Goal: Task Accomplishment & Management: Manage account settings

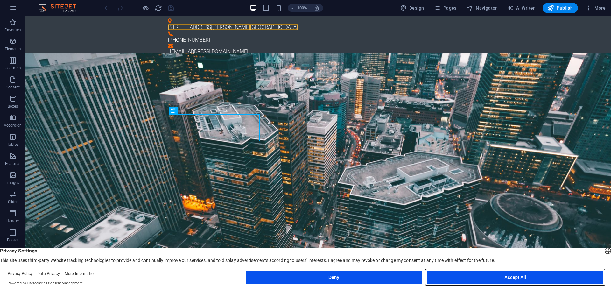
click at [305, 282] on button "Accept All" at bounding box center [515, 277] width 176 height 13
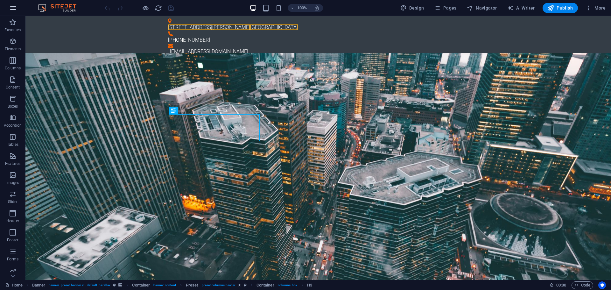
click at [14, 10] on icon "button" at bounding box center [13, 8] width 8 height 8
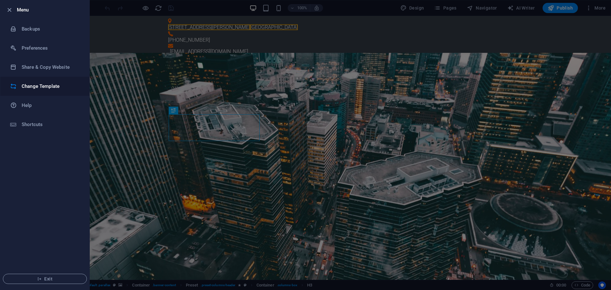
click at [42, 88] on h6 "Change Template" at bounding box center [51, 86] width 59 height 8
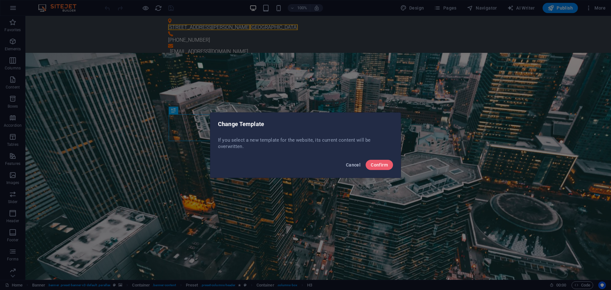
click at [305, 165] on span "Cancel" at bounding box center [353, 164] width 15 height 5
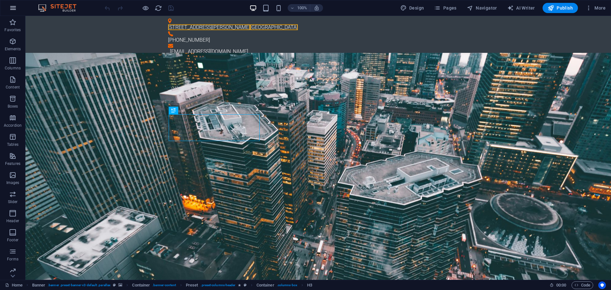
click at [16, 6] on icon "button" at bounding box center [13, 8] width 8 height 8
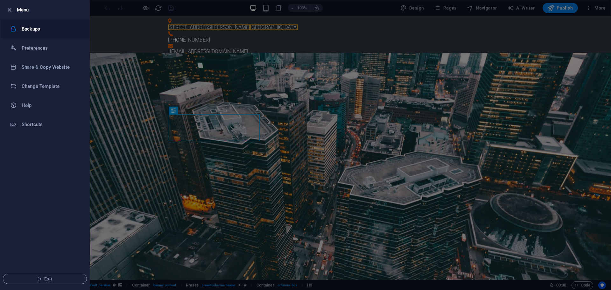
click at [35, 27] on h6 "Backups" at bounding box center [51, 29] width 59 height 8
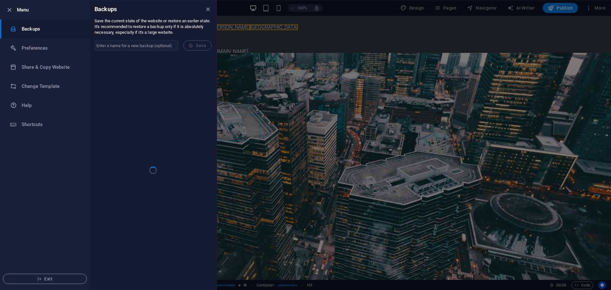
click at [160, 45] on input "text" at bounding box center [137, 45] width 84 height 10
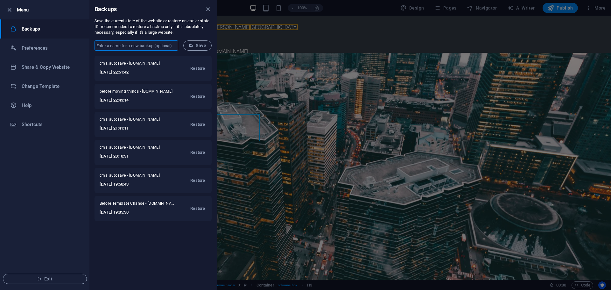
click at [161, 43] on input "text" at bounding box center [137, 45] width 84 height 10
type input "new template"
click at [199, 46] on span "Save" at bounding box center [198, 45] width 18 height 5
click at [266, 39] on div at bounding box center [305, 145] width 611 height 290
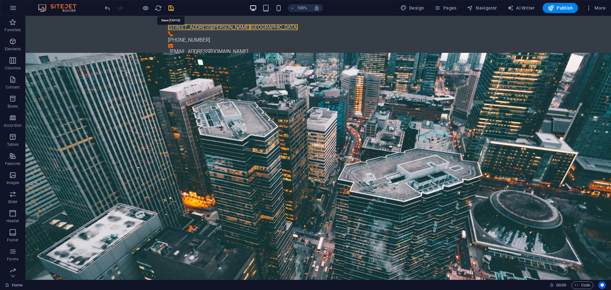
click at [170, 9] on icon "save" at bounding box center [170, 7] width 7 height 7
click at [305, 8] on span "Publish" at bounding box center [560, 8] width 25 height 6
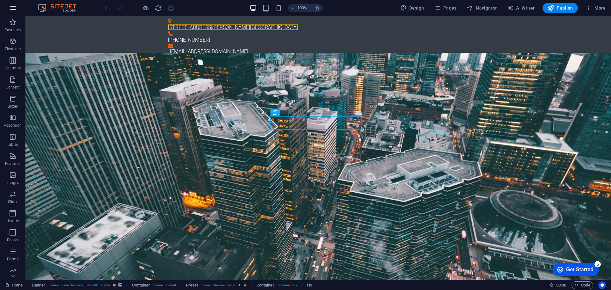
click at [11, 9] on icon "button" at bounding box center [13, 8] width 8 height 8
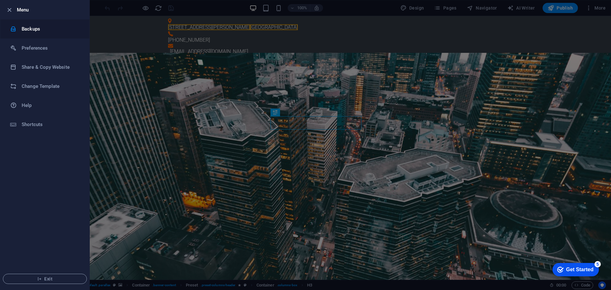
click at [46, 33] on li "Backups" at bounding box center [44, 28] width 89 height 19
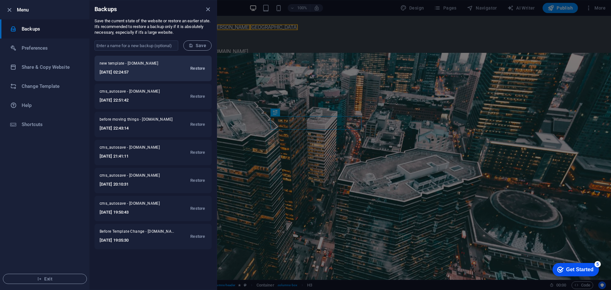
click at [200, 71] on span "Restore" at bounding box center [197, 69] width 15 height 8
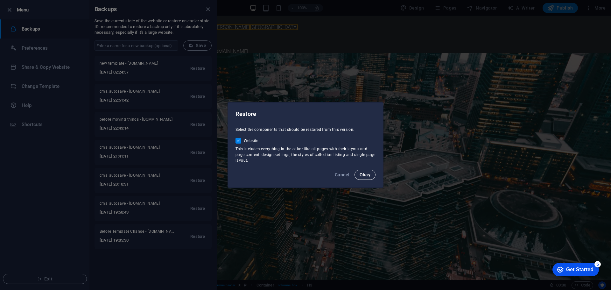
click at [368, 175] on span "Okay" at bounding box center [365, 174] width 11 height 5
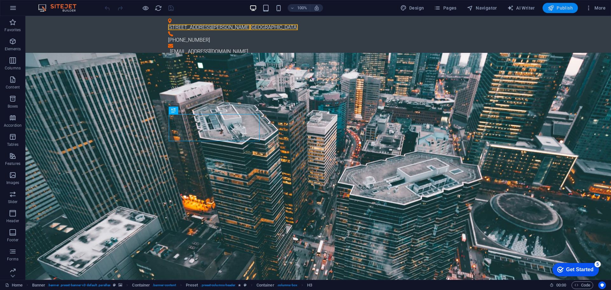
click at [563, 11] on button "Publish" at bounding box center [560, 8] width 35 height 10
click at [15, 8] on icon "button" at bounding box center [13, 8] width 8 height 8
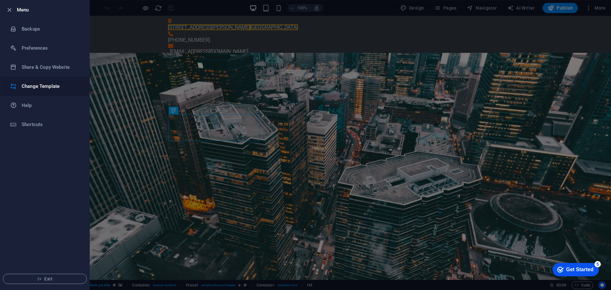
click at [33, 88] on h6 "Change Template" at bounding box center [51, 86] width 59 height 8
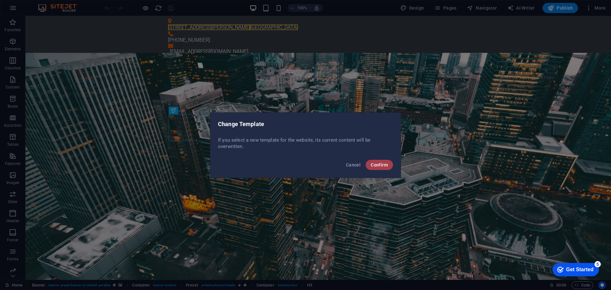
click at [385, 163] on span "Confirm" at bounding box center [379, 164] width 17 height 5
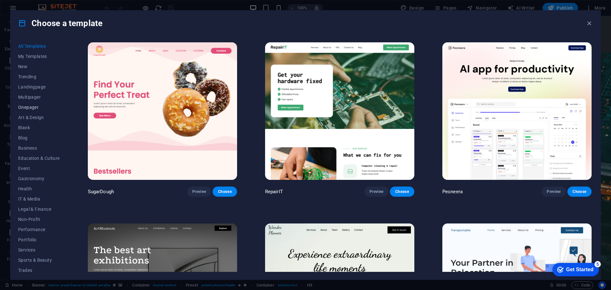
scroll to position [24, 0]
click at [27, 265] on span "Wireframe" at bounding box center [39, 266] width 42 height 5
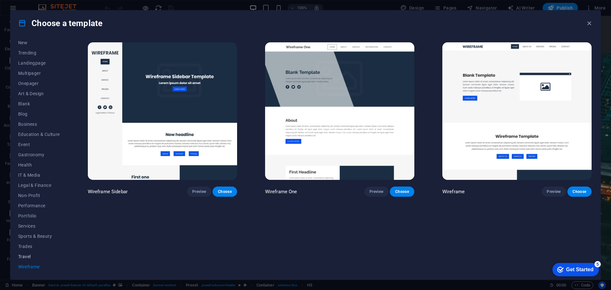
click at [25, 254] on span "Travel" at bounding box center [39, 256] width 42 height 5
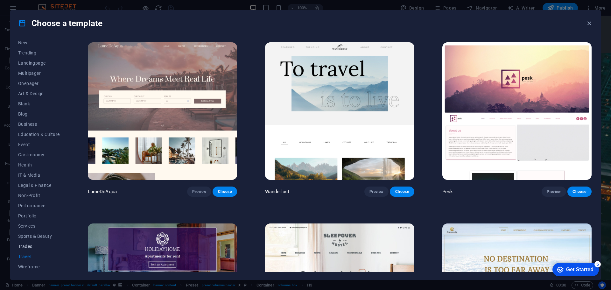
click at [26, 243] on button "Trades" at bounding box center [39, 246] width 42 height 10
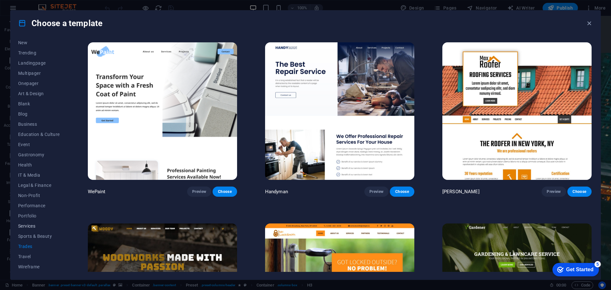
click at [28, 230] on button "Services" at bounding box center [39, 226] width 42 height 10
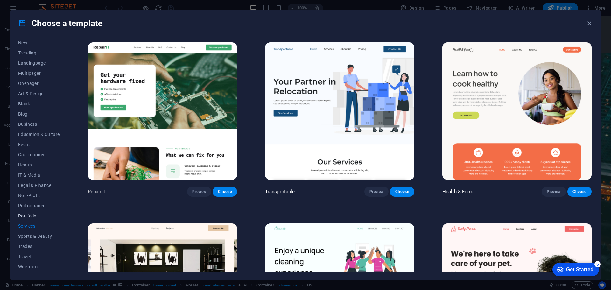
click at [29, 213] on span "Portfolio" at bounding box center [39, 215] width 42 height 5
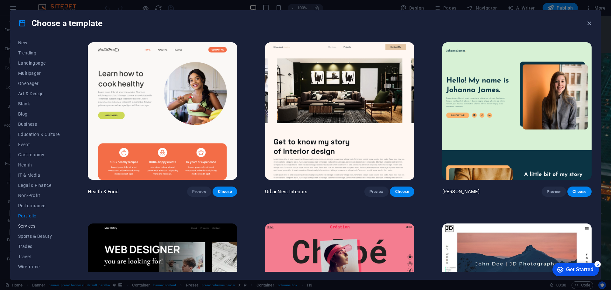
click at [31, 222] on button "Services" at bounding box center [39, 226] width 42 height 10
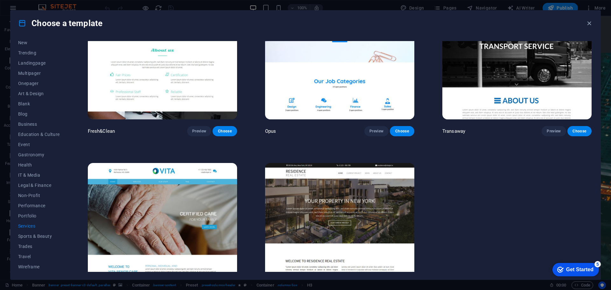
scroll to position [1007, 0]
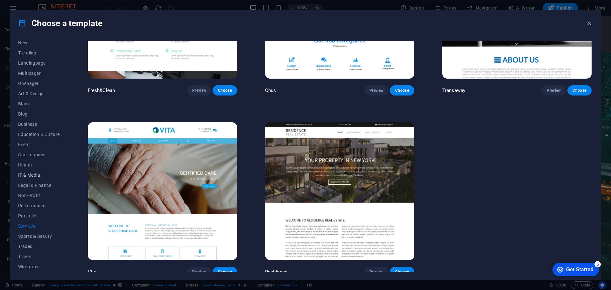
click at [32, 173] on span "IT & Media" at bounding box center [39, 174] width 42 height 5
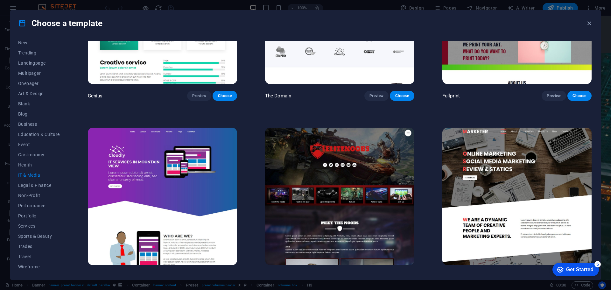
scroll to position [466, 0]
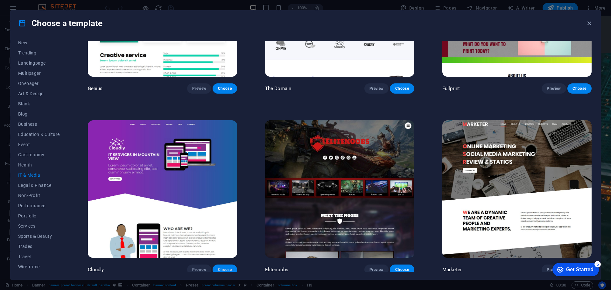
click at [225, 264] on button "Choose" at bounding box center [225, 269] width 24 height 10
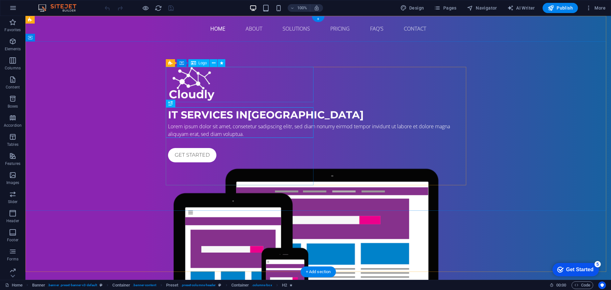
click at [192, 82] on div at bounding box center [318, 84] width 300 height 35
click at [200, 64] on span "Logo" at bounding box center [203, 63] width 9 height 4
click at [215, 63] on icon at bounding box center [214, 63] width 4 height 7
click at [185, 78] on div at bounding box center [318, 84] width 300 height 35
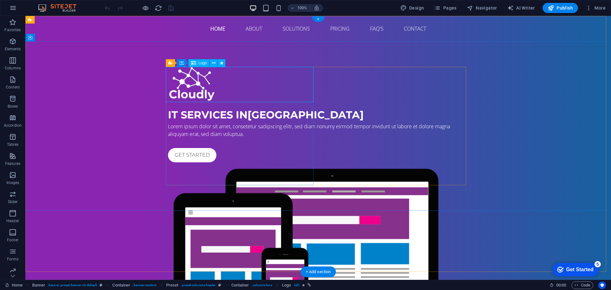
select select "px"
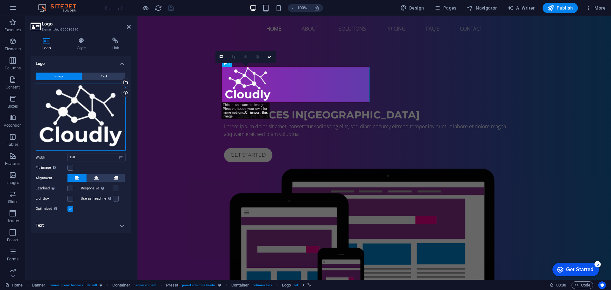
click at [70, 100] on div "Drag files here, click to choose files or select files from Files or our free s…" at bounding box center [81, 117] width 90 height 68
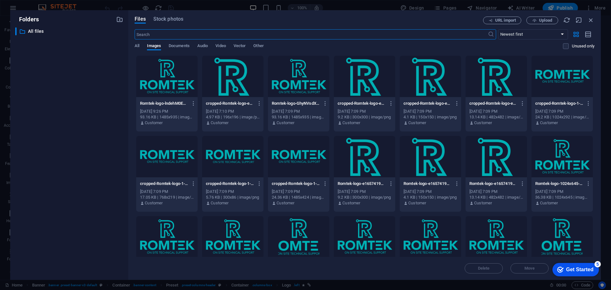
click at [169, 74] on div at bounding box center [166, 76] width 61 height 41
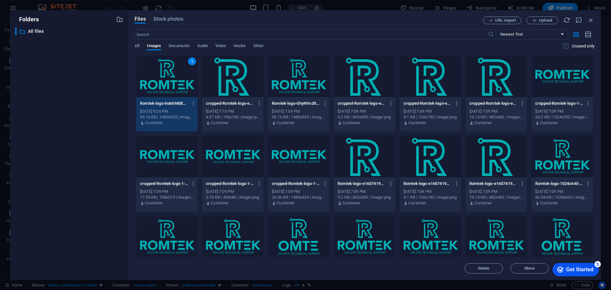
click at [169, 74] on div "1" at bounding box center [166, 76] width 61 height 41
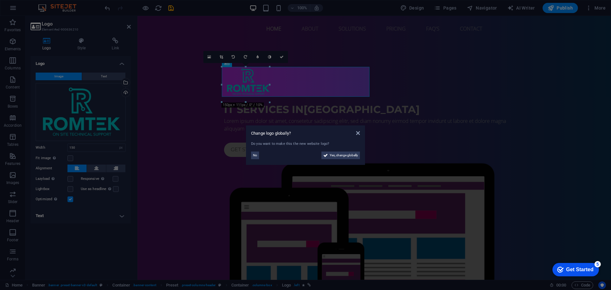
click at [302, 194] on aside "Change logo globally? Do you want to make this the new website logo? No Yes, ch…" at bounding box center [305, 145] width 611 height 290
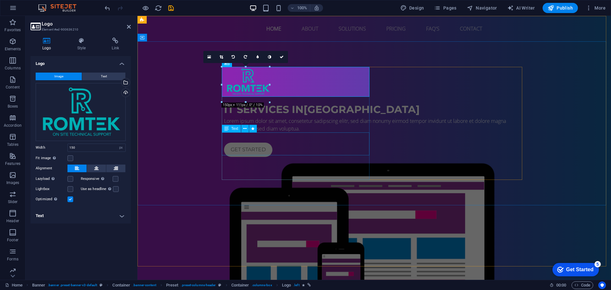
click at [244, 132] on div "Lorem ipsum dolor sit amet, consetetur sadipscing elitr, sed diam nonumy eirmod…" at bounding box center [374, 124] width 300 height 15
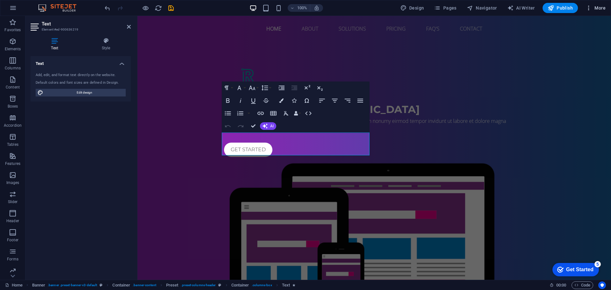
click at [595, 6] on span "More" at bounding box center [596, 8] width 20 height 6
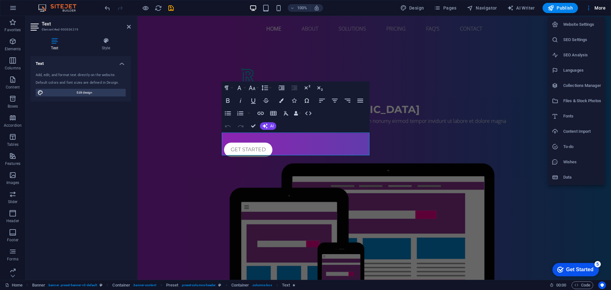
click at [580, 27] on h6 "Website Settings" at bounding box center [582, 25] width 38 height 8
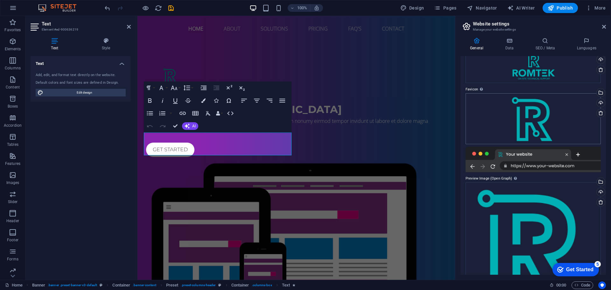
scroll to position [77, 0]
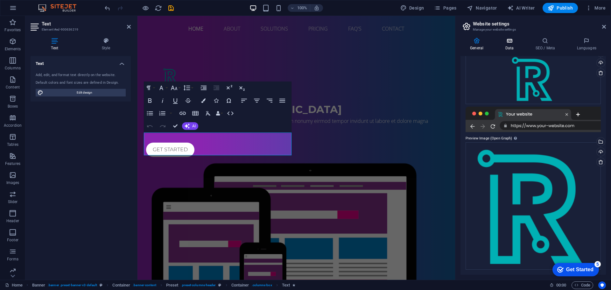
click at [512, 44] on h4 "Data" at bounding box center [511, 44] width 30 height 13
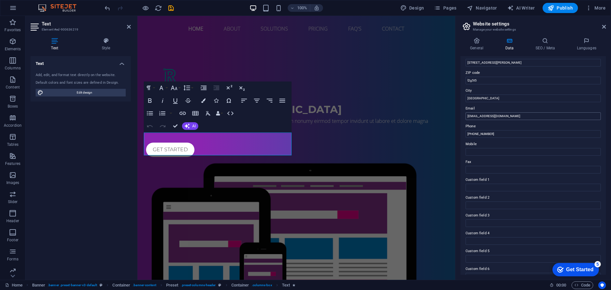
scroll to position [87, 0]
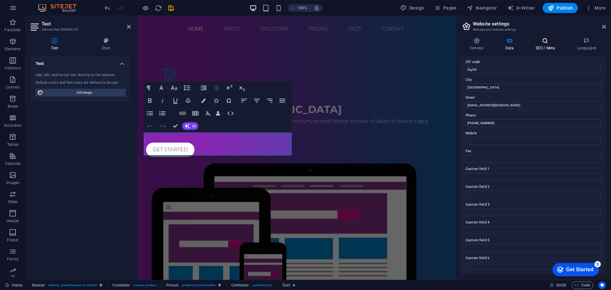
click at [552, 42] on icon at bounding box center [545, 41] width 39 height 6
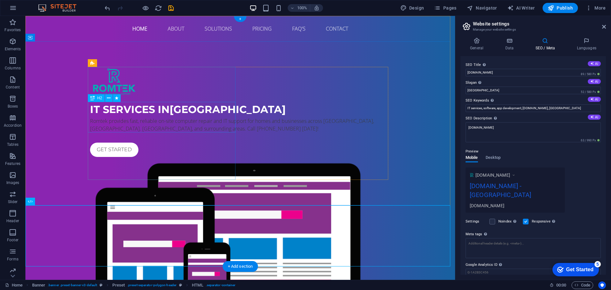
click at [105, 113] on div "IT Services in Niagara Falls" at bounding box center [240, 109] width 300 height 15
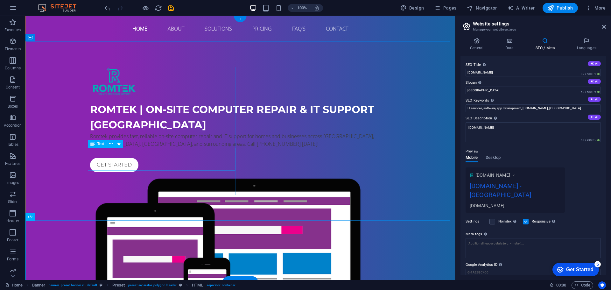
click at [152, 148] on div "Romtek provides fast, reliable on-site computer repair and IT support for homes…" at bounding box center [240, 139] width 300 height 15
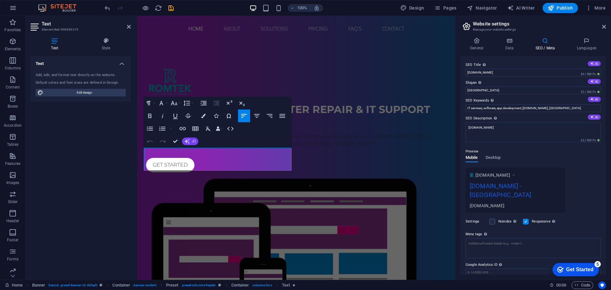
click at [186, 142] on icon "button" at bounding box center [187, 141] width 5 height 5
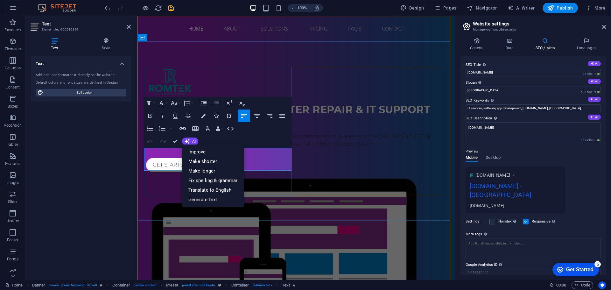
click at [260, 148] on p "Romtek provides fast, reliable on-site computer repair and IT support for homes…" at bounding box center [296, 139] width 300 height 15
click at [151, 148] on p "Romtek provides fast, reliable on-site computer repair and IT support for homes…" at bounding box center [296, 139] width 300 height 15
click at [195, 141] on span "AI" at bounding box center [194, 141] width 4 height 4
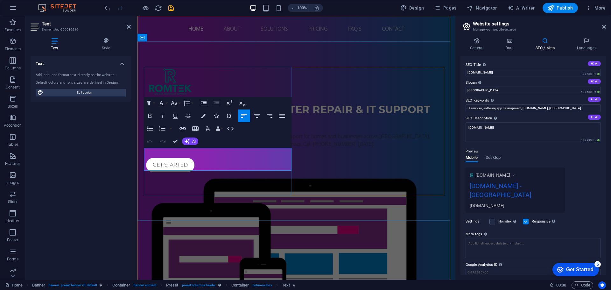
click at [180, 148] on p "Romtek provides fast, reliable on-site computer repair and IT support for homes…" at bounding box center [296, 139] width 300 height 15
drag, startPoint x: 180, startPoint y: 157, endPoint x: 152, endPoint y: 163, distance: 28.0
click at [152, 148] on p "Romtek provides fast, reliable on-site computer repair and IT support for homes…" at bounding box center [296, 139] width 300 height 15
click at [176, 148] on p "Romtek provides fast, reliable on-site computer repair and IT support for homes…" at bounding box center [296, 139] width 300 height 15
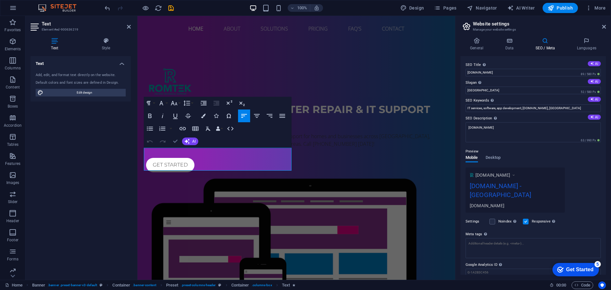
drag, startPoint x: 40, startPoint y: 134, endPoint x: 178, endPoint y: 145, distance: 138.3
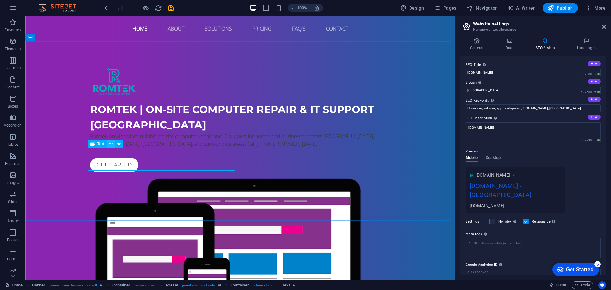
click at [109, 144] on button at bounding box center [111, 144] width 8 height 8
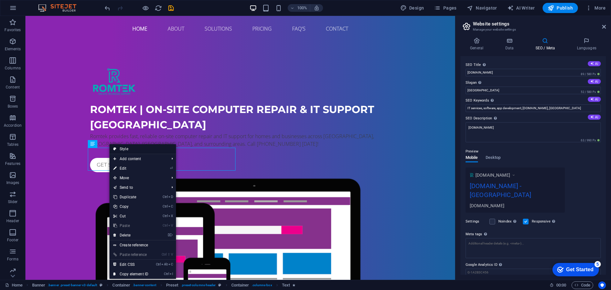
click at [129, 148] on link "Style" at bounding box center [142, 149] width 67 height 10
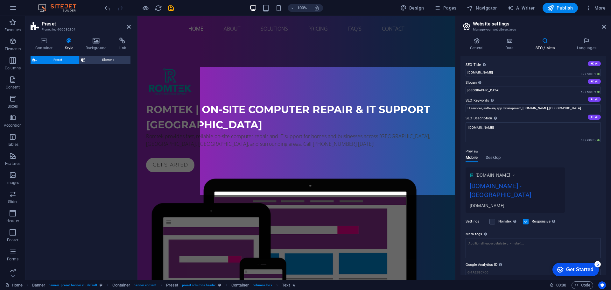
select select "px"
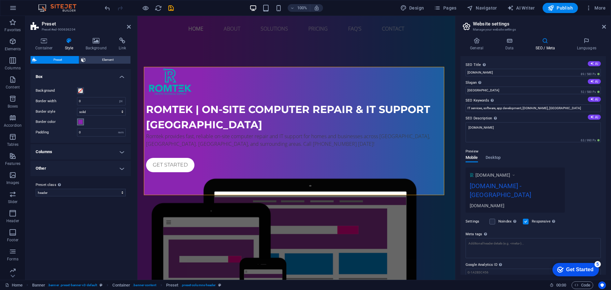
click at [81, 122] on span at bounding box center [80, 121] width 5 height 5
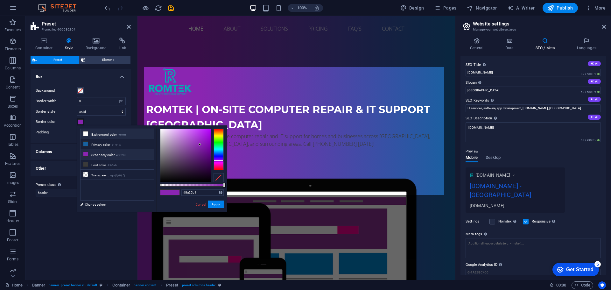
click at [88, 134] on li "Background color #ffffff" at bounding box center [117, 134] width 73 height 10
type input "#ffffff"
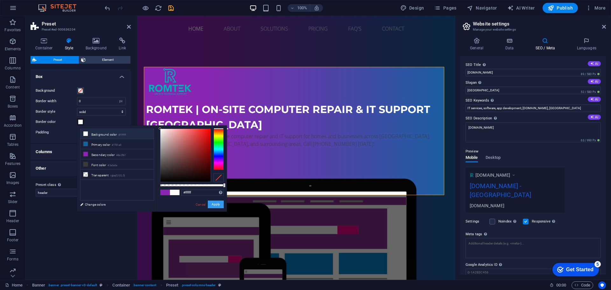
click at [216, 205] on button "Apply" at bounding box center [216, 204] width 16 height 8
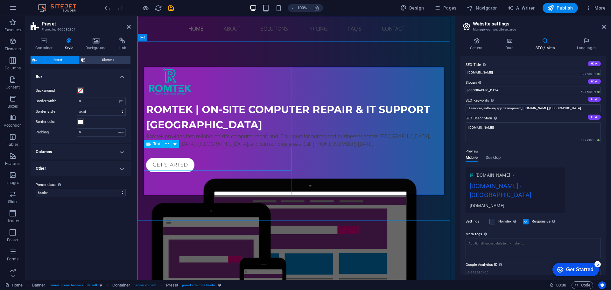
click at [194, 148] on div "Romtek provides fast, reliable on-site computer repair and IT support for homes…" at bounding box center [296, 139] width 300 height 15
click at [170, 148] on div "Romtek provides fast, reliable on-site computer repair and IT support for homes…" at bounding box center [296, 139] width 300 height 15
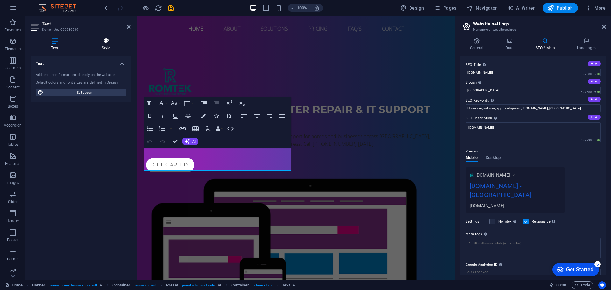
click at [106, 43] on icon at bounding box center [106, 41] width 50 height 6
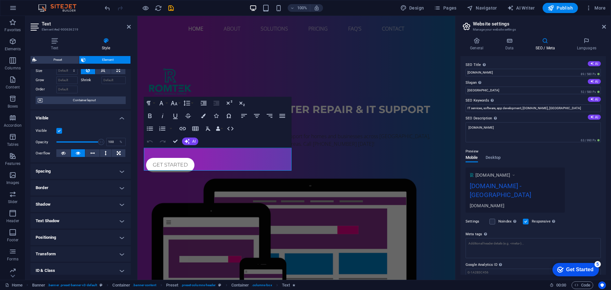
scroll to position [0, 0]
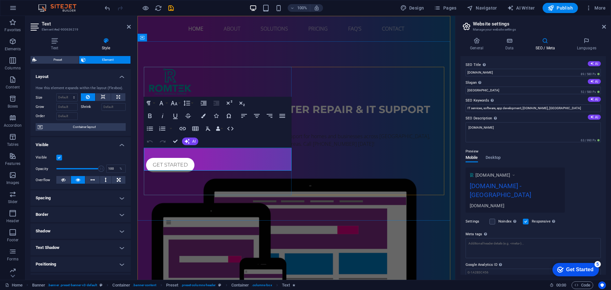
click at [199, 148] on p "Romtek provides fast, reliable on-site computer repair and IT support for homes…" at bounding box center [296, 139] width 300 height 15
drag, startPoint x: 199, startPoint y: 160, endPoint x: 181, endPoint y: 158, distance: 18.1
click at [181, 148] on p "Romtek provides fast, reliable on-site computer repair and IT support for homes…" at bounding box center [296, 139] width 300 height 15
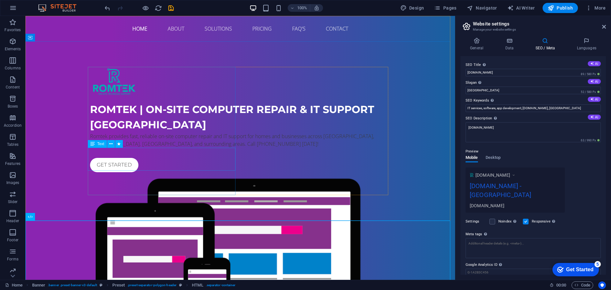
click at [100, 142] on span "Text" at bounding box center [100, 144] width 7 height 4
click at [113, 144] on icon at bounding box center [111, 144] width 4 height 7
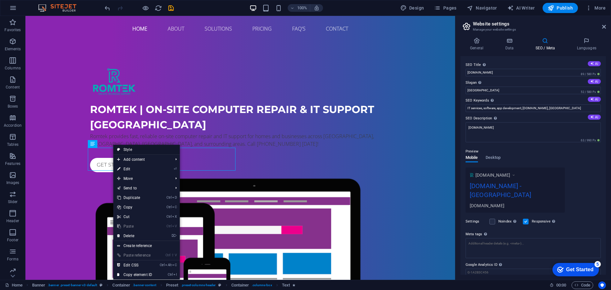
click at [141, 151] on link "Style" at bounding box center [146, 150] width 67 height 10
select select "px"
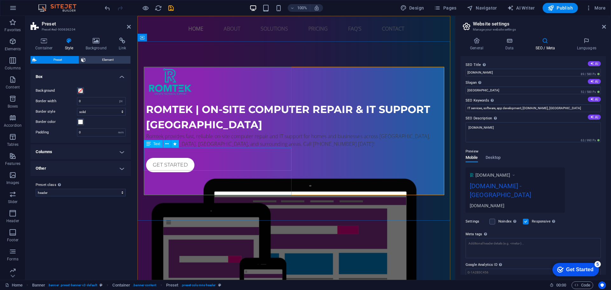
click at [176, 148] on div "Romtek provides fast, reliable on-site computer repair and IT support for homes…" at bounding box center [296, 139] width 300 height 15
click at [175, 143] on icon at bounding box center [175, 144] width 4 height 7
select select "fade"
select select "s"
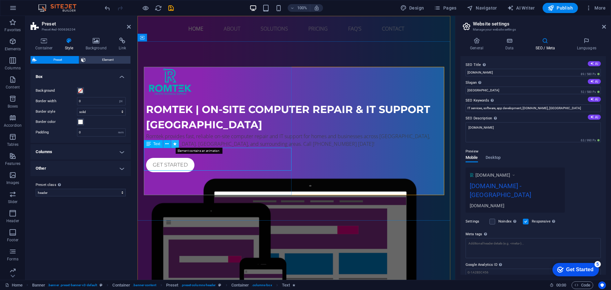
select select "onload"
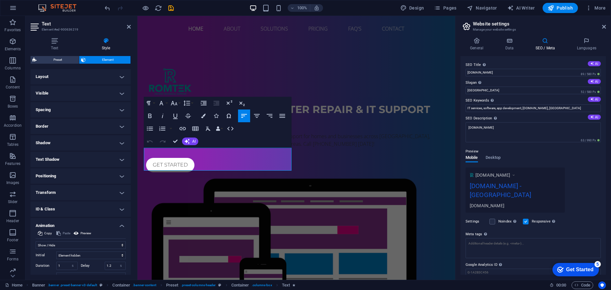
scroll to position [41, 0]
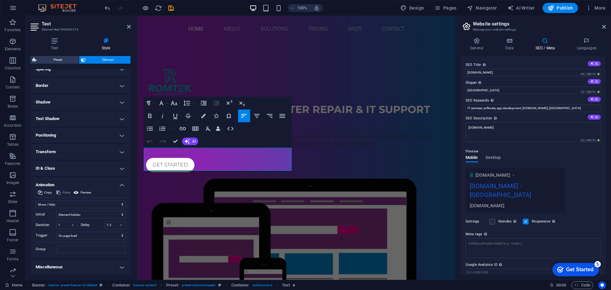
click at [118, 271] on h4 "Miscellaneous" at bounding box center [81, 266] width 100 height 15
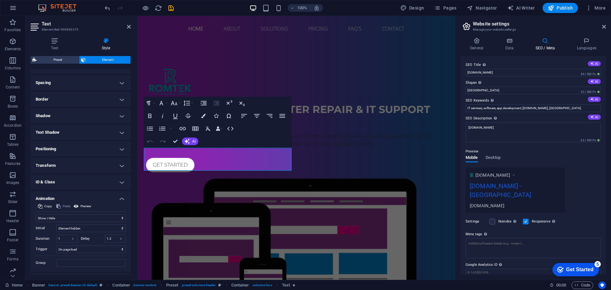
scroll to position [0, 0]
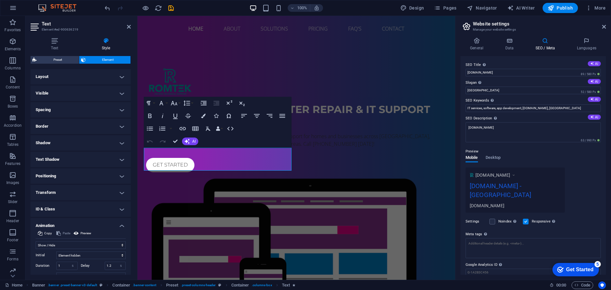
click at [121, 95] on h4 "Visible" at bounding box center [81, 93] width 100 height 15
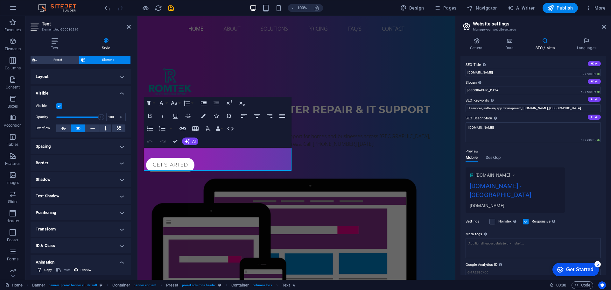
click at [121, 78] on h4 "Layout" at bounding box center [81, 76] width 100 height 15
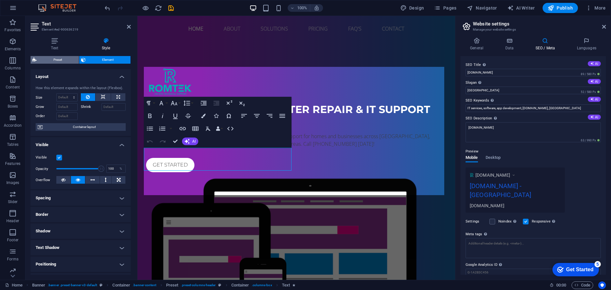
click at [57, 61] on span "Preset" at bounding box center [58, 60] width 39 height 8
select select "px"
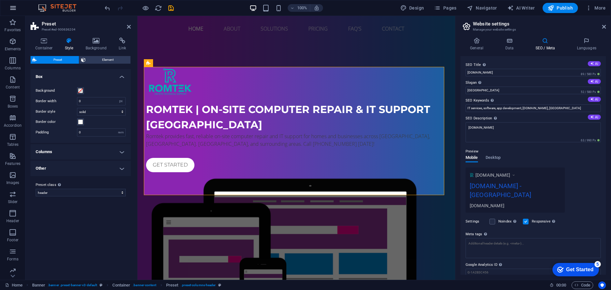
click at [13, 7] on icon "button" at bounding box center [13, 8] width 8 height 8
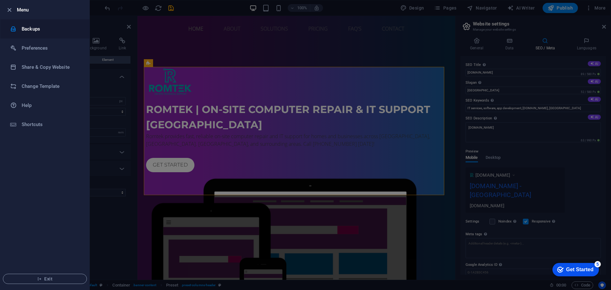
click at [41, 30] on h6 "Backups" at bounding box center [51, 29] width 59 height 8
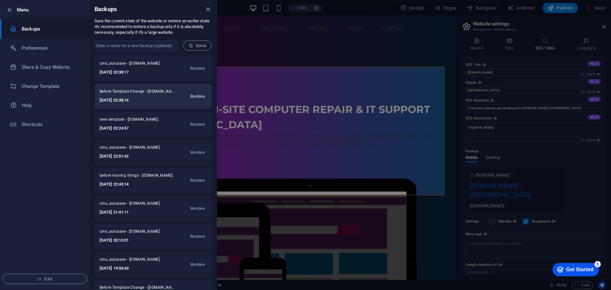
click at [194, 94] on span "Restore" at bounding box center [197, 97] width 15 height 8
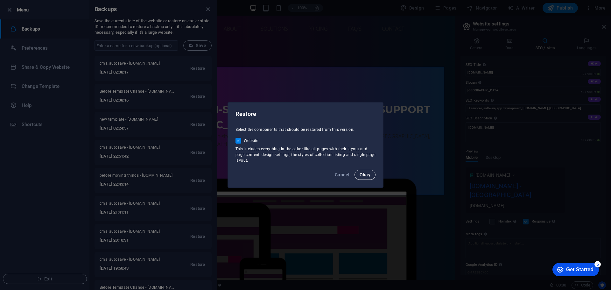
click at [369, 175] on span "Okay" at bounding box center [365, 174] width 11 height 5
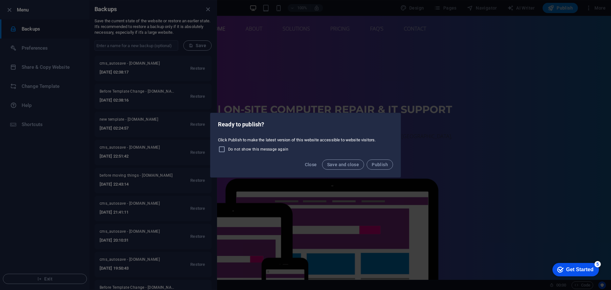
click at [334, 23] on div "Ready to publish? Click Publish to make the latest version of this website acce…" at bounding box center [305, 145] width 611 height 290
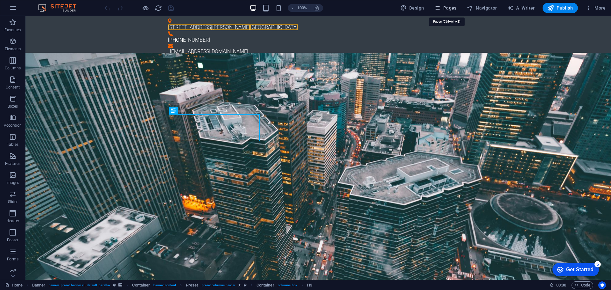
click at [448, 10] on span "Pages" at bounding box center [445, 8] width 22 height 6
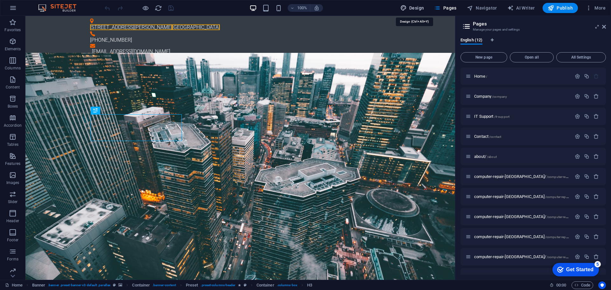
click at [422, 10] on span "Design" at bounding box center [412, 8] width 24 height 6
select select "px"
select select "300"
select select "px"
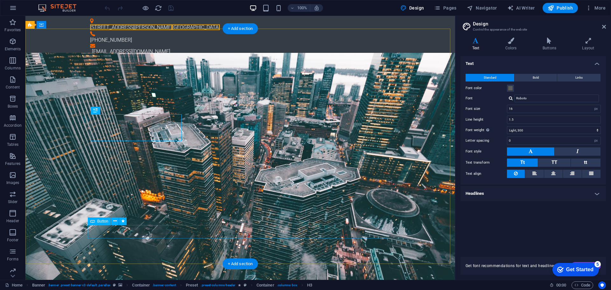
click at [103, 220] on span "Button" at bounding box center [102, 221] width 11 height 4
click at [115, 221] on icon at bounding box center [115, 221] width 4 height 7
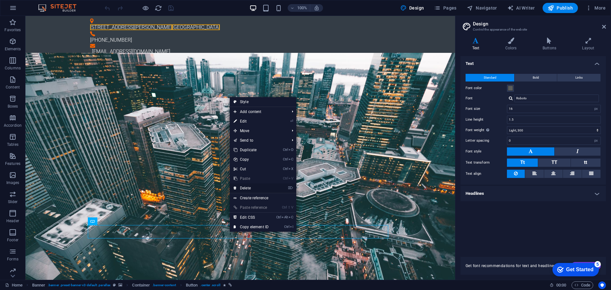
click at [259, 186] on link "⌦ Delete" at bounding box center [251, 188] width 43 height 10
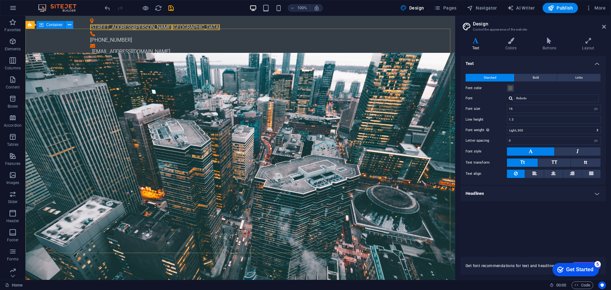
click at [68, 25] on icon at bounding box center [70, 25] width 4 height 7
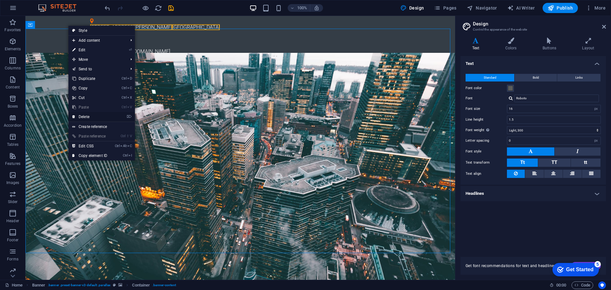
click at [96, 117] on link "⌦ Delete" at bounding box center [89, 117] width 43 height 10
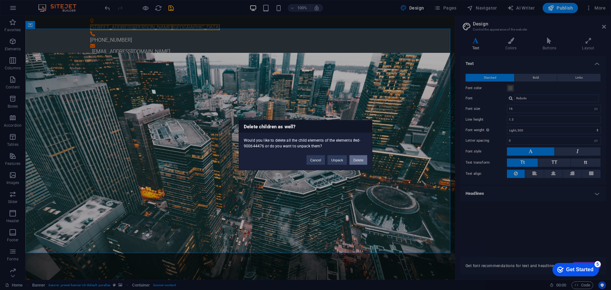
click at [358, 160] on button "Delete" at bounding box center [358, 160] width 18 height 10
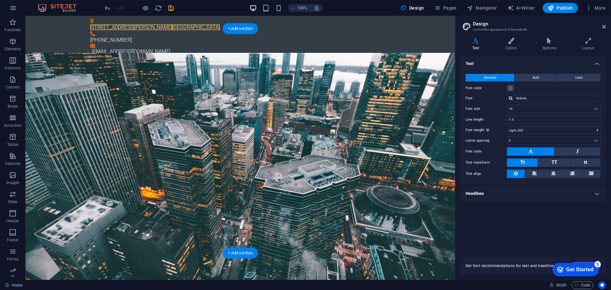
click at [201, 96] on figure at bounding box center [240, 173] width 430 height 240
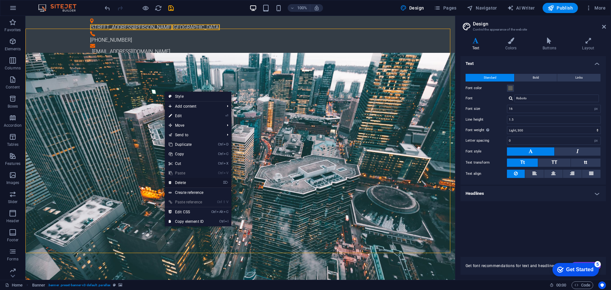
click at [189, 182] on link "⌦ Delete" at bounding box center [186, 183] width 43 height 10
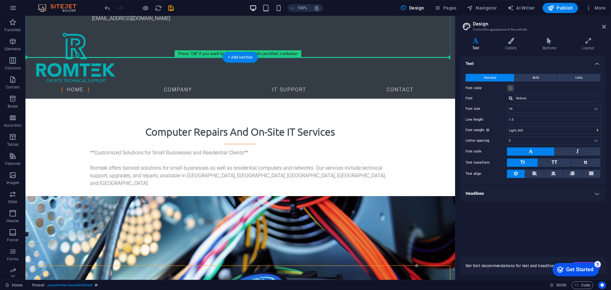
scroll to position [22, 0]
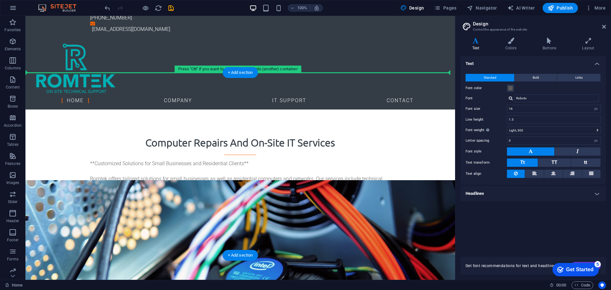
drag, startPoint x: 81, startPoint y: 102, endPoint x: 65, endPoint y: 73, distance: 33.5
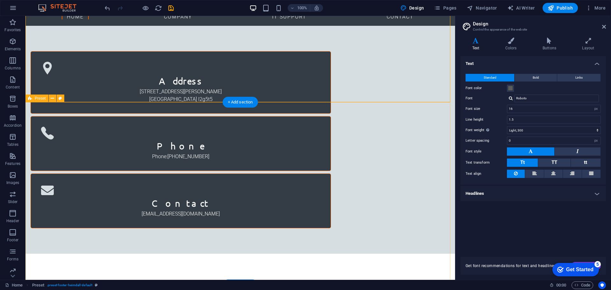
scroll to position [0, 0]
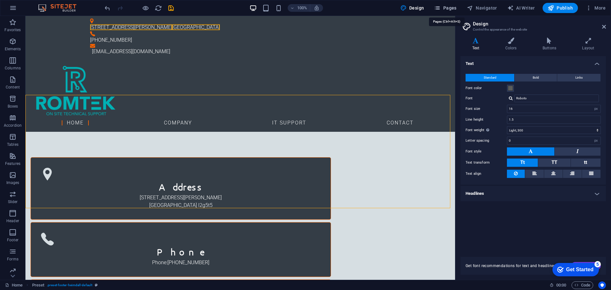
click at [449, 8] on span "Pages" at bounding box center [445, 8] width 22 height 6
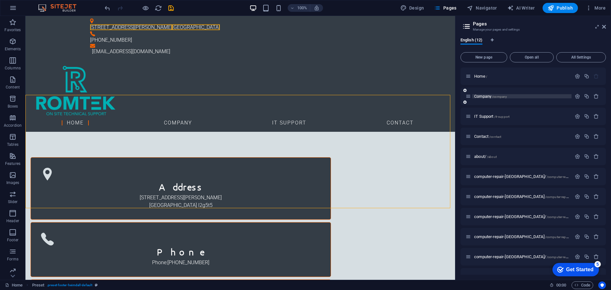
click at [560, 95] on p "Company /company" at bounding box center [521, 96] width 95 height 4
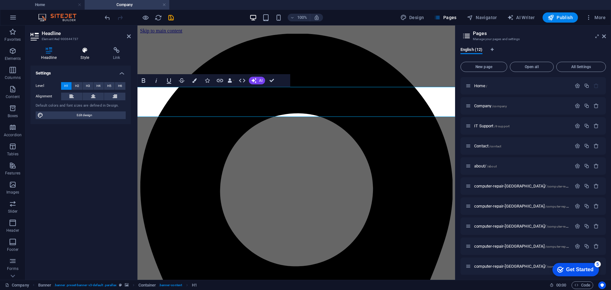
click at [85, 48] on icon at bounding box center [85, 50] width 30 height 6
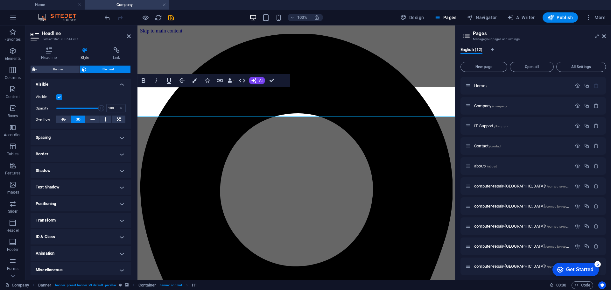
scroll to position [73, 0]
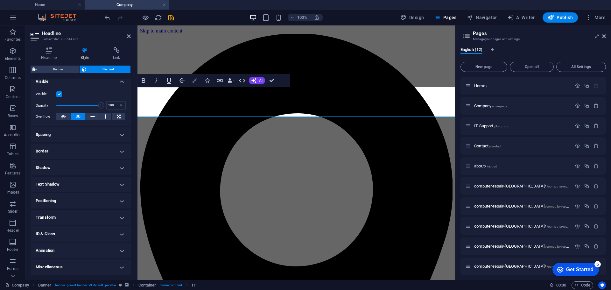
click at [195, 81] on icon "button" at bounding box center [194, 80] width 4 height 4
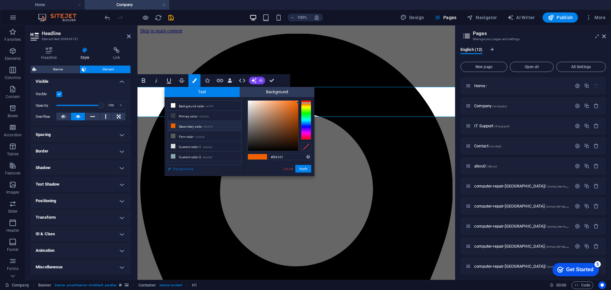
click at [188, 170] on link "Change colors" at bounding box center [202, 169] width 74 height 8
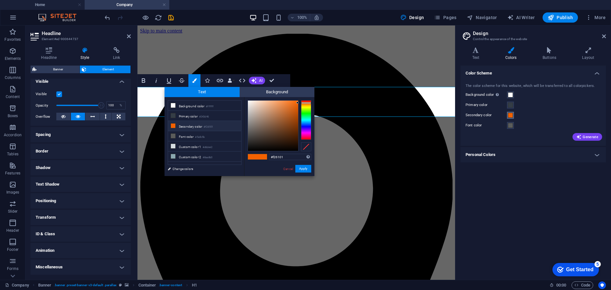
click at [510, 114] on span at bounding box center [510, 115] width 5 height 5
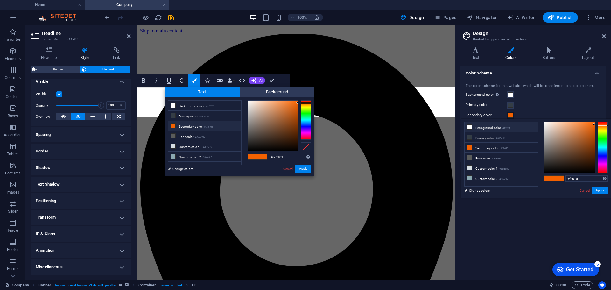
click at [470, 127] on icon at bounding box center [470, 127] width 4 height 4
type input "#ffffff"
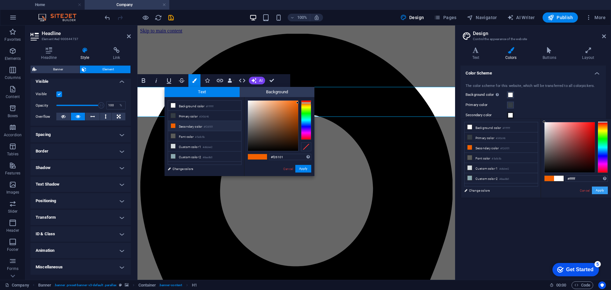
type input "#ffffff"
click at [599, 188] on button "Apply" at bounding box center [600, 190] width 16 height 8
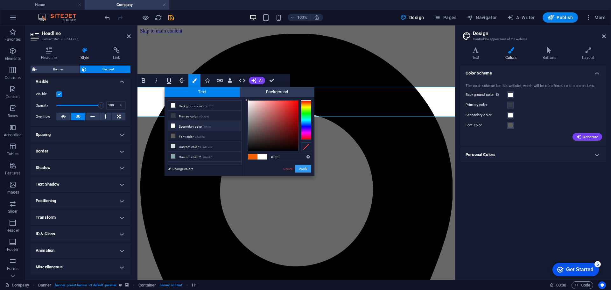
click at [299, 168] on button "Apply" at bounding box center [303, 169] width 16 height 8
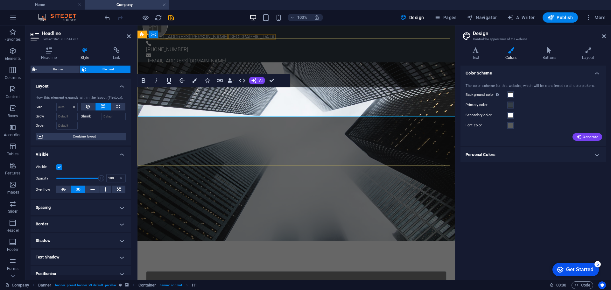
click at [165, 278] on span "Local On-Sit" at bounding box center [205, 285] width 81 height 15
click at [196, 82] on icon "button" at bounding box center [194, 80] width 4 height 4
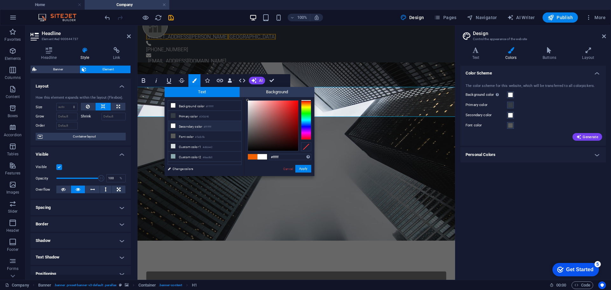
click at [199, 126] on li "Secondary color #ffffff" at bounding box center [204, 126] width 73 height 10
click at [303, 170] on button "Apply" at bounding box center [303, 169] width 16 height 8
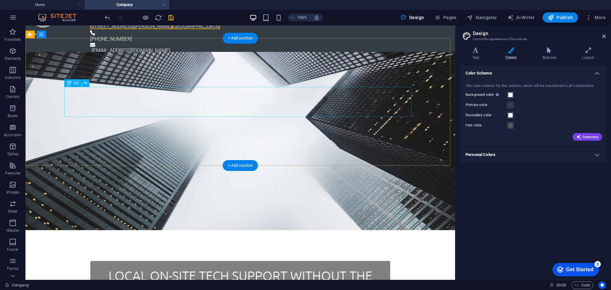
scroll to position [0, 0]
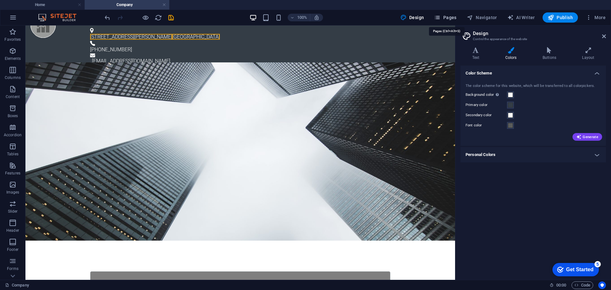
click at [449, 18] on span "Pages" at bounding box center [445, 17] width 22 height 6
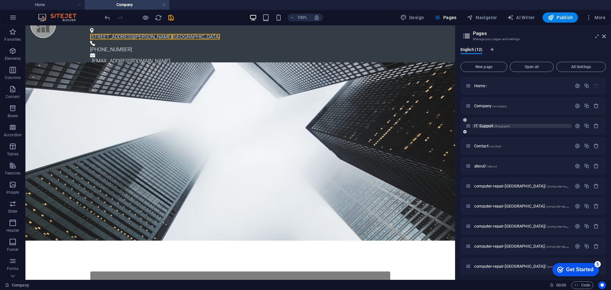
click at [484, 126] on span "IT Support /it-support" at bounding box center [491, 125] width 35 height 5
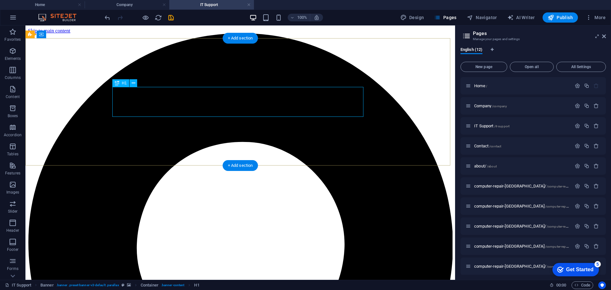
drag, startPoint x: 225, startPoint y: 99, endPoint x: 113, endPoint y: 99, distance: 112.0
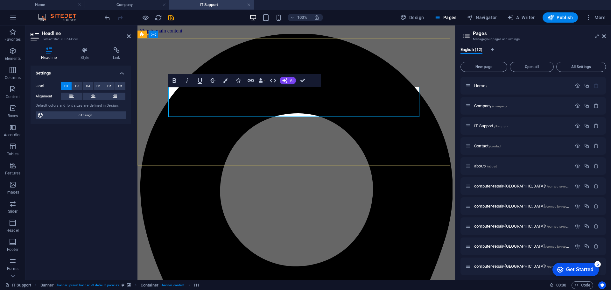
click at [226, 81] on icon "button" at bounding box center [225, 80] width 4 height 4
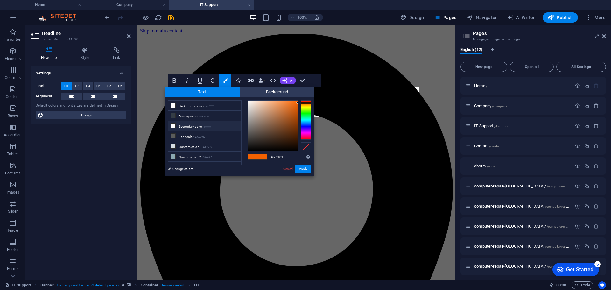
click at [192, 126] on li "Secondary color #ffffff" at bounding box center [204, 126] width 73 height 10
type input "#ffffff"
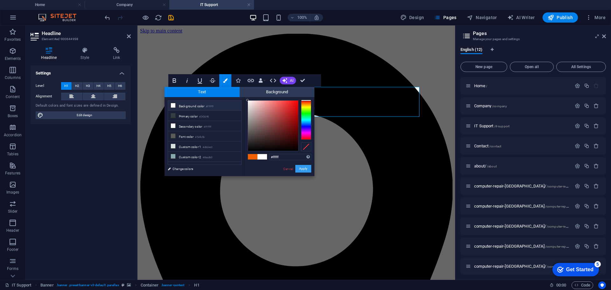
click at [303, 166] on button "Apply" at bounding box center [303, 169] width 16 height 8
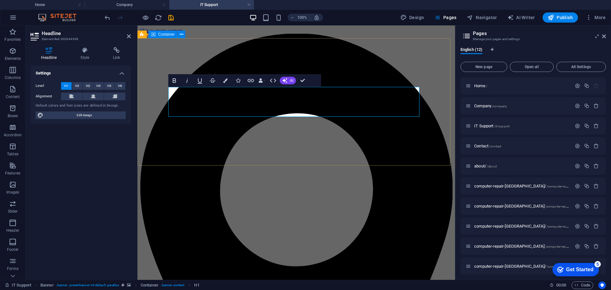
drag, startPoint x: 269, startPoint y: 137, endPoint x: 382, endPoint y: 137, distance: 112.7
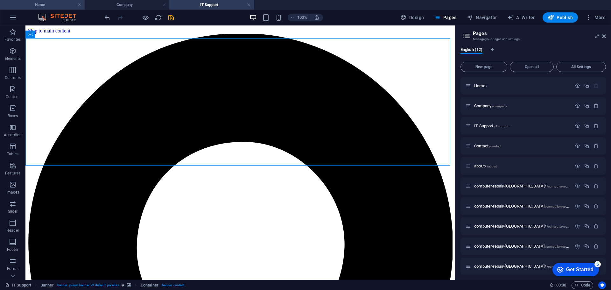
click at [47, 4] on h4 "Home" at bounding box center [42, 4] width 85 height 7
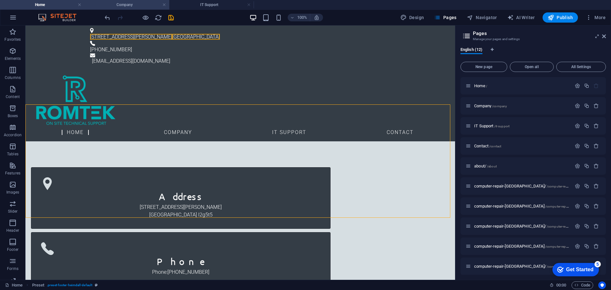
click at [125, 4] on h4 "Company" at bounding box center [127, 4] width 85 height 7
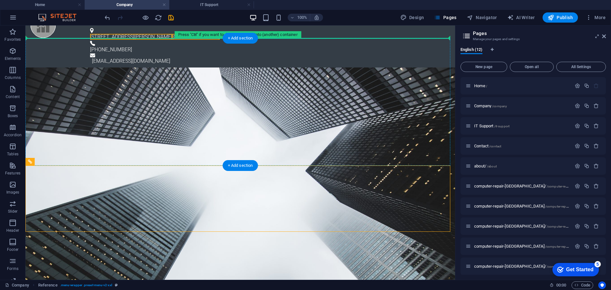
drag, startPoint x: 73, startPoint y: 187, endPoint x: 70, endPoint y: 47, distance: 140.4
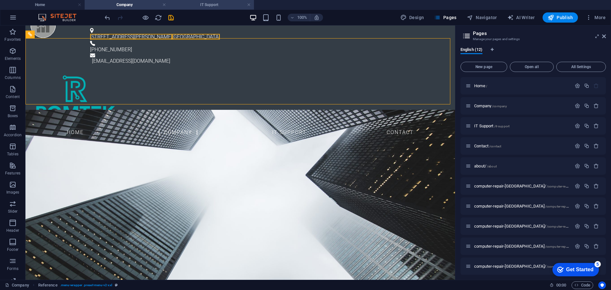
click at [203, 5] on h4 "IT Support" at bounding box center [211, 4] width 85 height 7
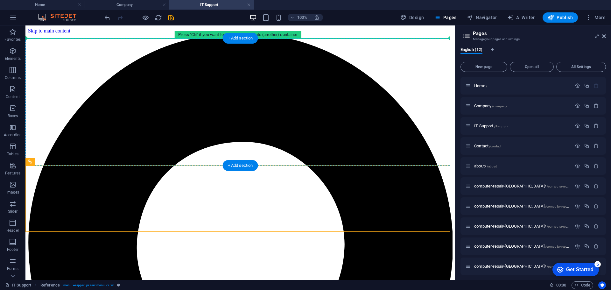
drag, startPoint x: 69, startPoint y: 188, endPoint x: 66, endPoint y: 61, distance: 127.0
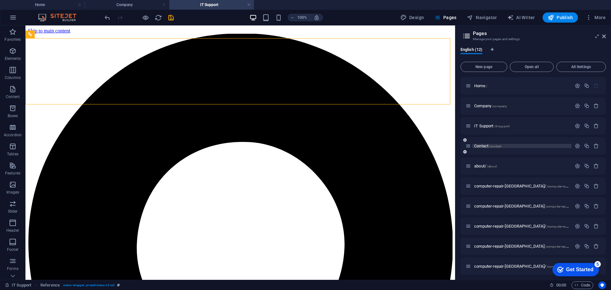
click at [484, 146] on span "Contact /contact" at bounding box center [487, 146] width 27 height 5
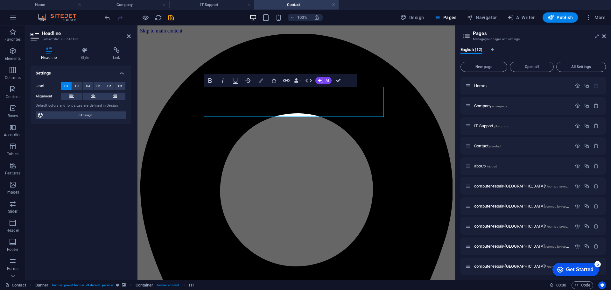
click at [265, 80] on button "Colors" at bounding box center [261, 80] width 12 height 13
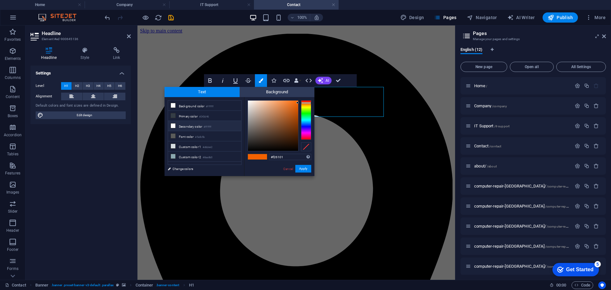
click at [194, 125] on li "Secondary color #ffffff" at bounding box center [204, 126] width 73 height 10
type input "#ffffff"
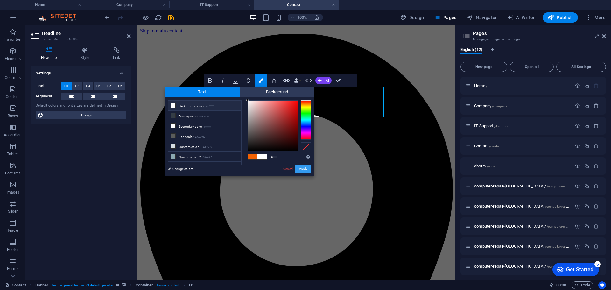
click at [304, 168] on button "Apply" at bounding box center [303, 169] width 16 height 8
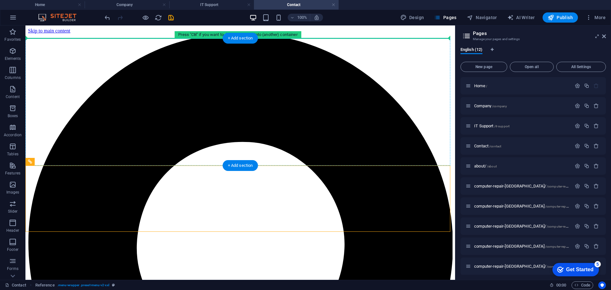
drag, startPoint x: 68, startPoint y: 188, endPoint x: 63, endPoint y: 68, distance: 120.4
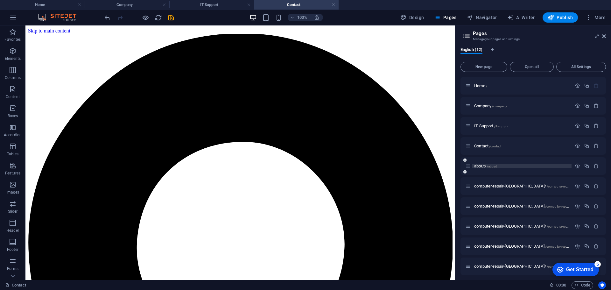
click at [480, 166] on span "about/ /about" at bounding box center [485, 166] width 23 height 5
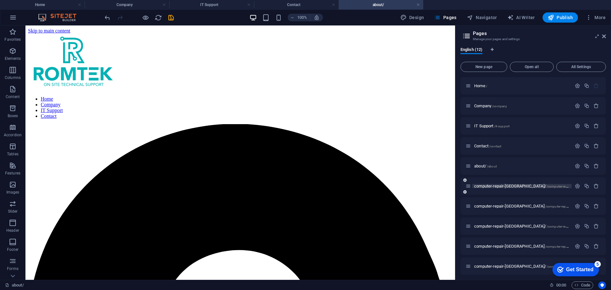
click at [488, 185] on span "computer-repair-beamsville/ /computer-repair-beamsville" at bounding box center [539, 186] width 130 height 5
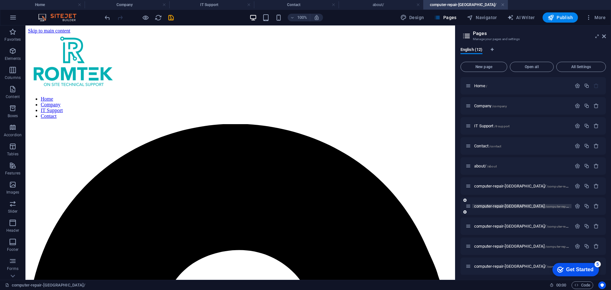
click at [496, 206] on span "computer-repair-fort-erie /computer-repair-fort-erie" at bounding box center [538, 206] width 129 height 5
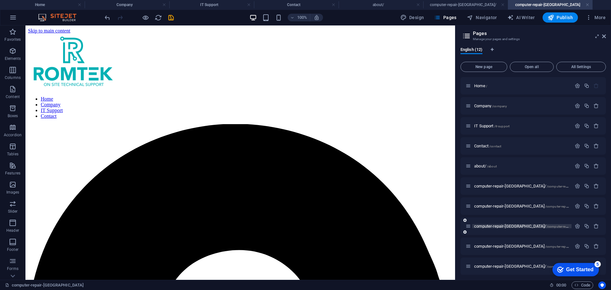
click at [495, 226] on span "computer-repair-st-catharines/ /computer-repair-st-catharines" at bounding box center [539, 226] width 130 height 5
click at [490, 247] on span "computer-repair-niagara-falls /computer-repair-niagara-falls" at bounding box center [538, 246] width 129 height 5
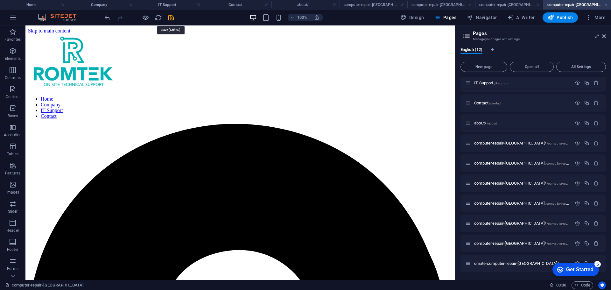
click at [171, 18] on icon "save" at bounding box center [170, 17] width 7 height 7
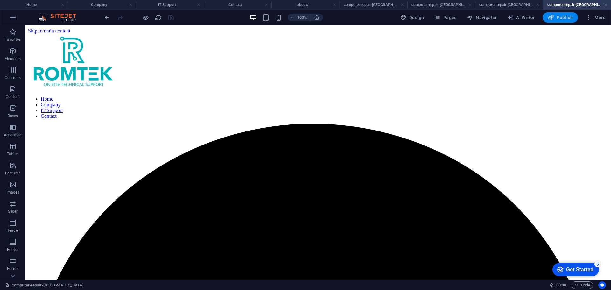
click at [563, 15] on span "Publish" at bounding box center [560, 17] width 25 height 6
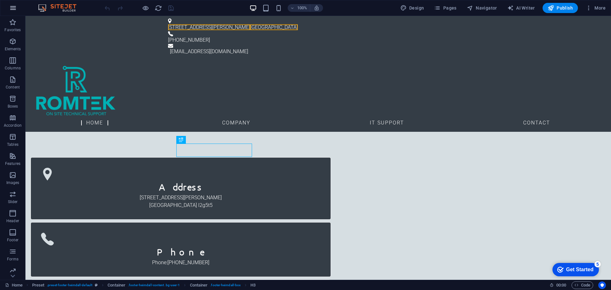
click at [11, 8] on icon "button" at bounding box center [13, 8] width 8 height 8
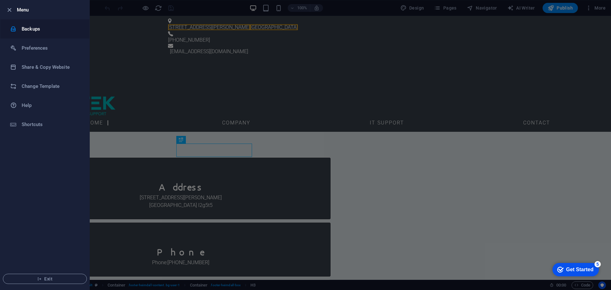
click at [40, 31] on h6 "Backups" at bounding box center [51, 29] width 59 height 8
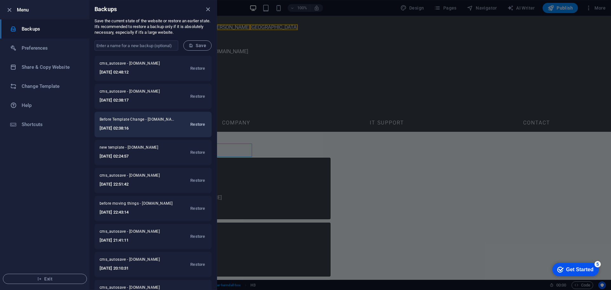
click at [200, 121] on span "Restore" at bounding box center [197, 125] width 15 height 8
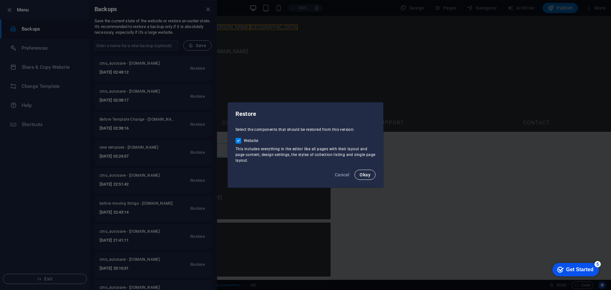
click at [369, 171] on button "Okay" at bounding box center [365, 175] width 21 height 10
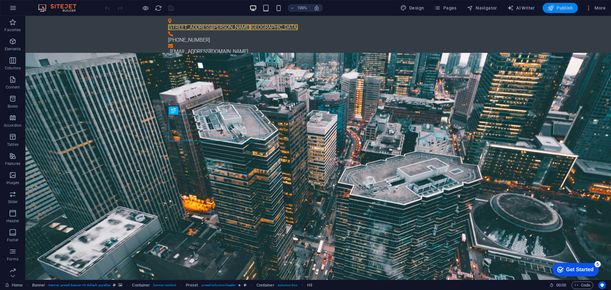
click at [552, 10] on icon "button" at bounding box center [551, 8] width 6 height 6
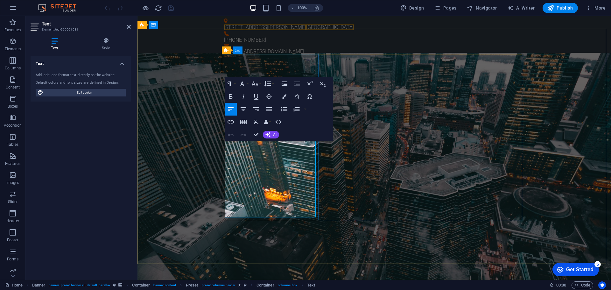
click at [271, 134] on button "AI" at bounding box center [271, 135] width 16 height 8
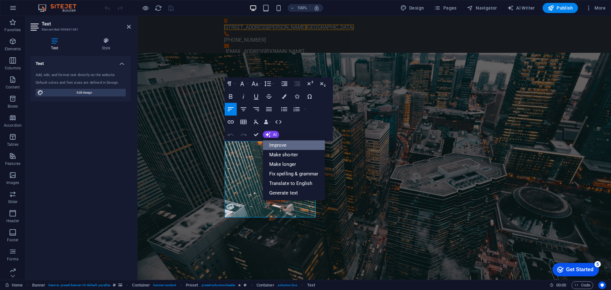
click at [283, 145] on link "Improve" at bounding box center [294, 145] width 62 height 10
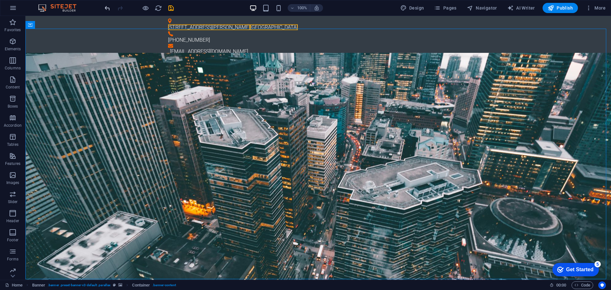
click at [108, 10] on icon "undo" at bounding box center [107, 7] width 7 height 7
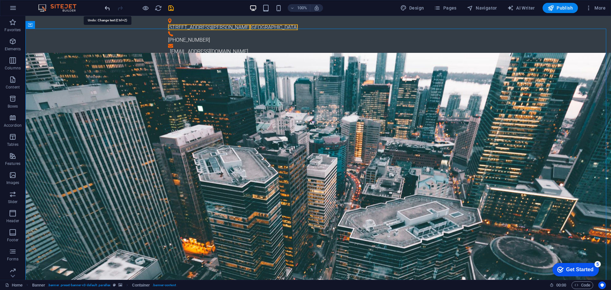
click at [108, 11] on icon "undo" at bounding box center [107, 7] width 7 height 7
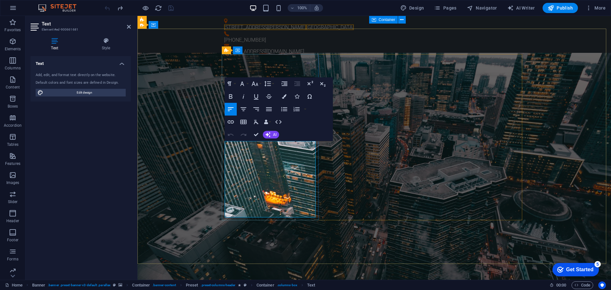
drag, startPoint x: 351, startPoint y: 165, endPoint x: 239, endPoint y: 165, distance: 112.0
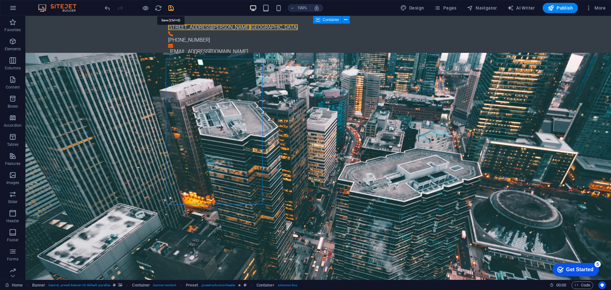
click at [168, 8] on icon "save" at bounding box center [170, 7] width 7 height 7
